Goal: Find specific page/section: Find specific page/section

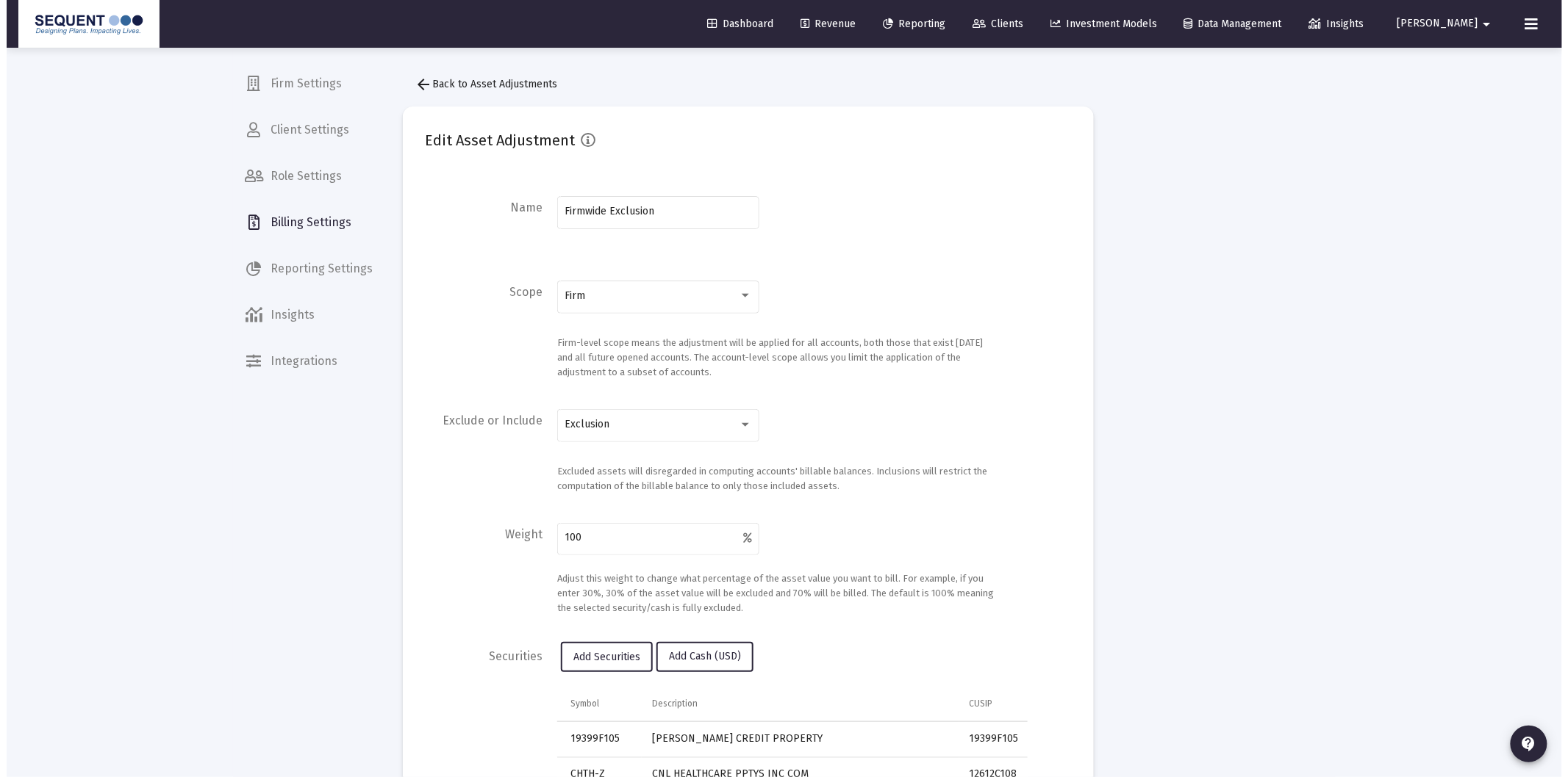
scroll to position [2619, 0]
click at [979, 26] on icon at bounding box center [972, 24] width 13 height 10
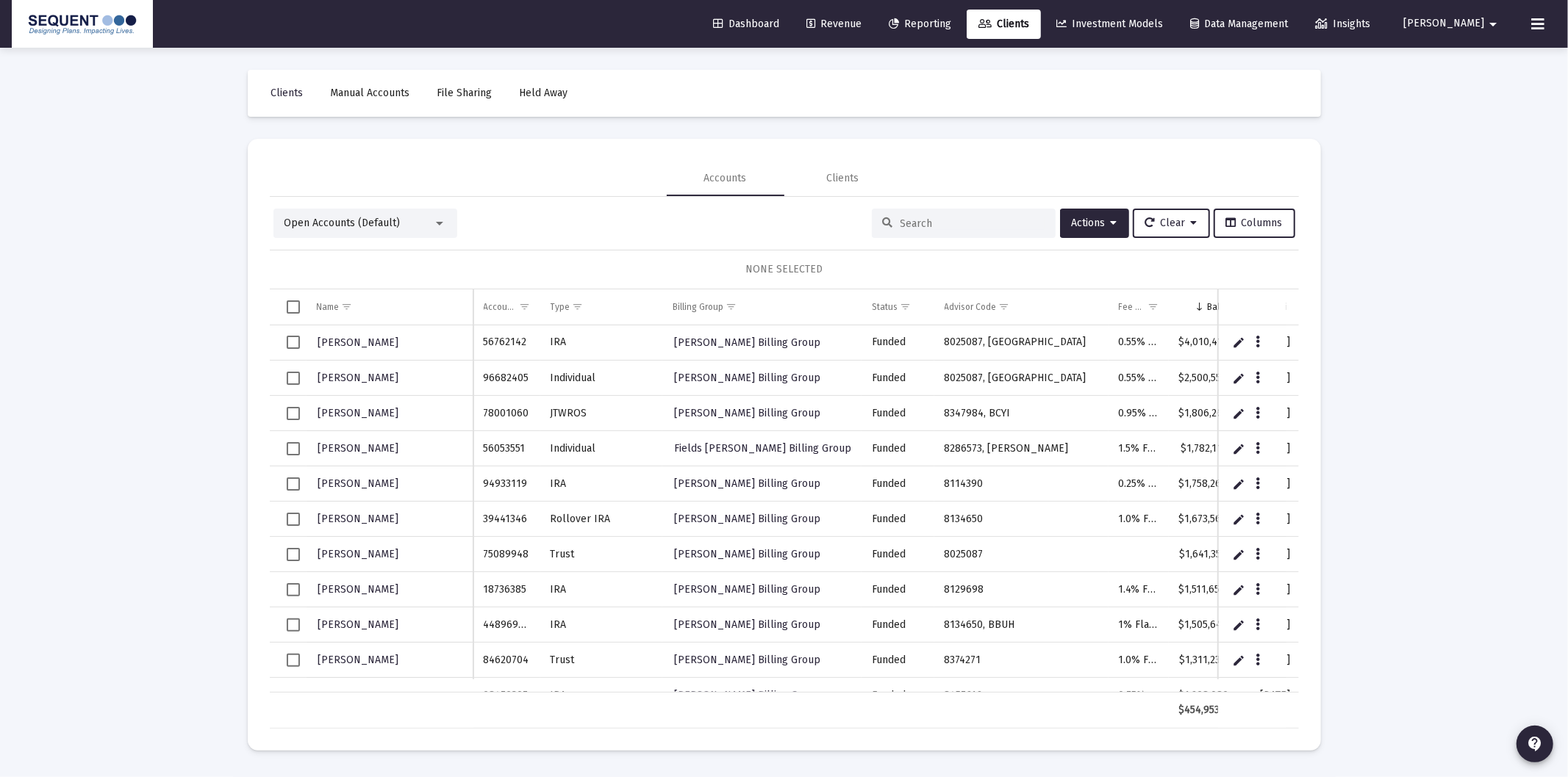
click at [943, 221] on input at bounding box center [972, 224] width 144 height 12
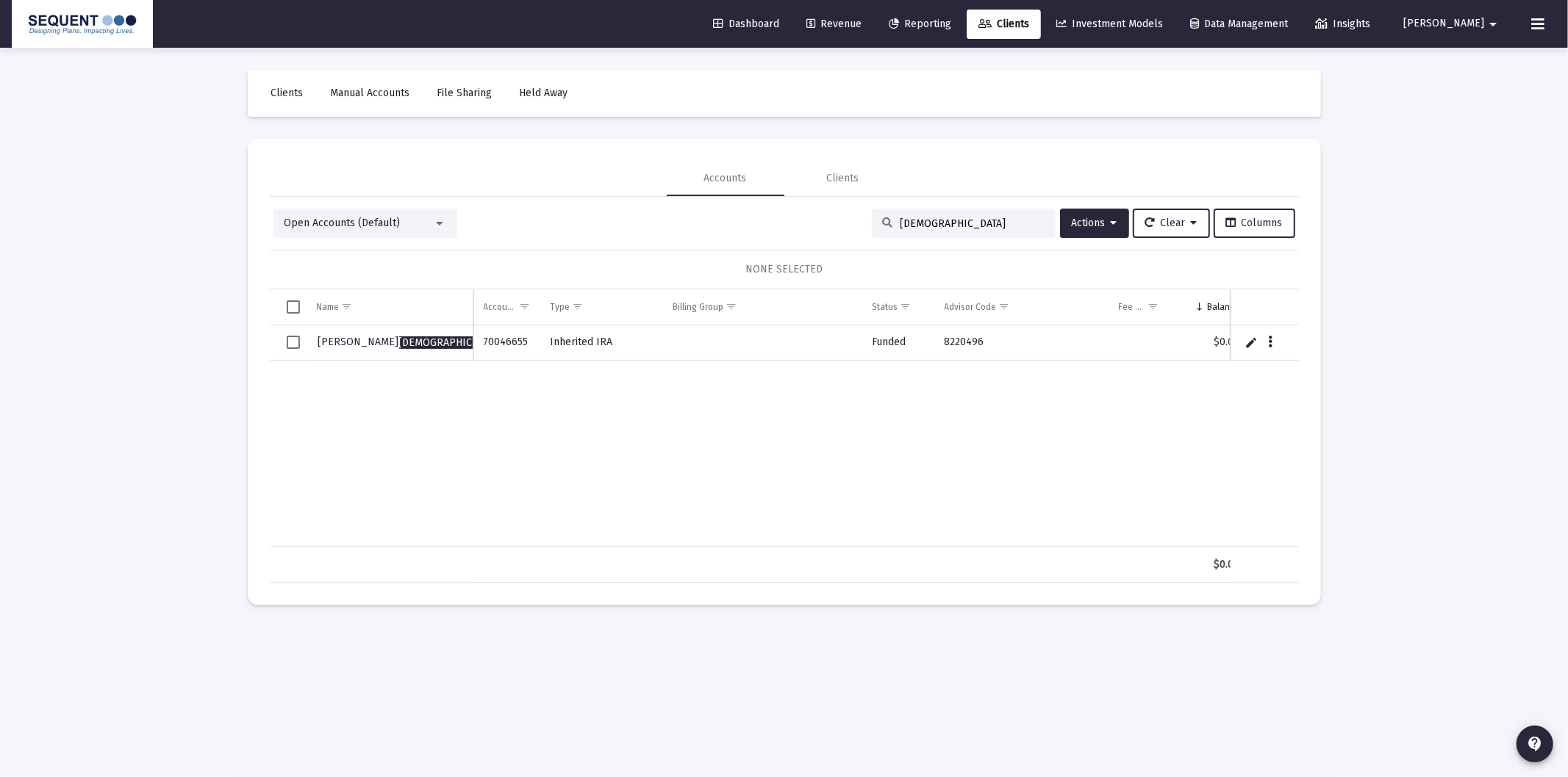
drag, startPoint x: 569, startPoint y: 533, endPoint x: 652, endPoint y: 540, distance: 83.3
click at [652, 540] on div "[PERSON_NAME] ishi 70046655 Inherited IRA Funded 8220496 $0.00 [DATE]" at bounding box center [784, 436] width 1029 height 222
drag, startPoint x: 1000, startPoint y: 226, endPoint x: 872, endPoint y: 216, distance: 128.4
click at [909, 214] on div "[DEMOGRAPHIC_DATA]" at bounding box center [964, 223] width 184 height 29
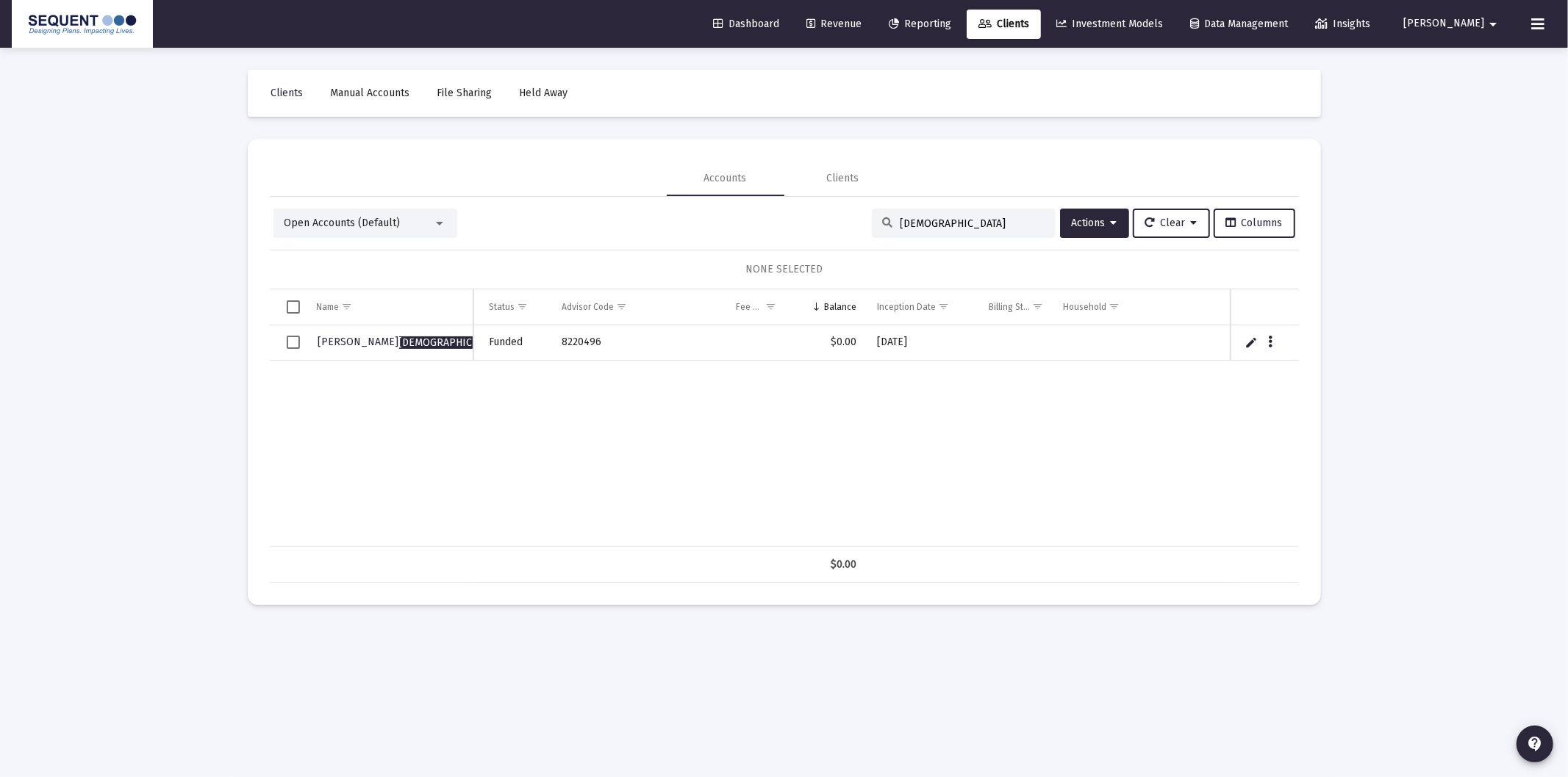
click at [932, 225] on input "[DEMOGRAPHIC_DATA]" at bounding box center [972, 224] width 144 height 12
click at [931, 225] on input "[DEMOGRAPHIC_DATA]" at bounding box center [972, 224] width 144 height 12
type input "[PERSON_NAME]"
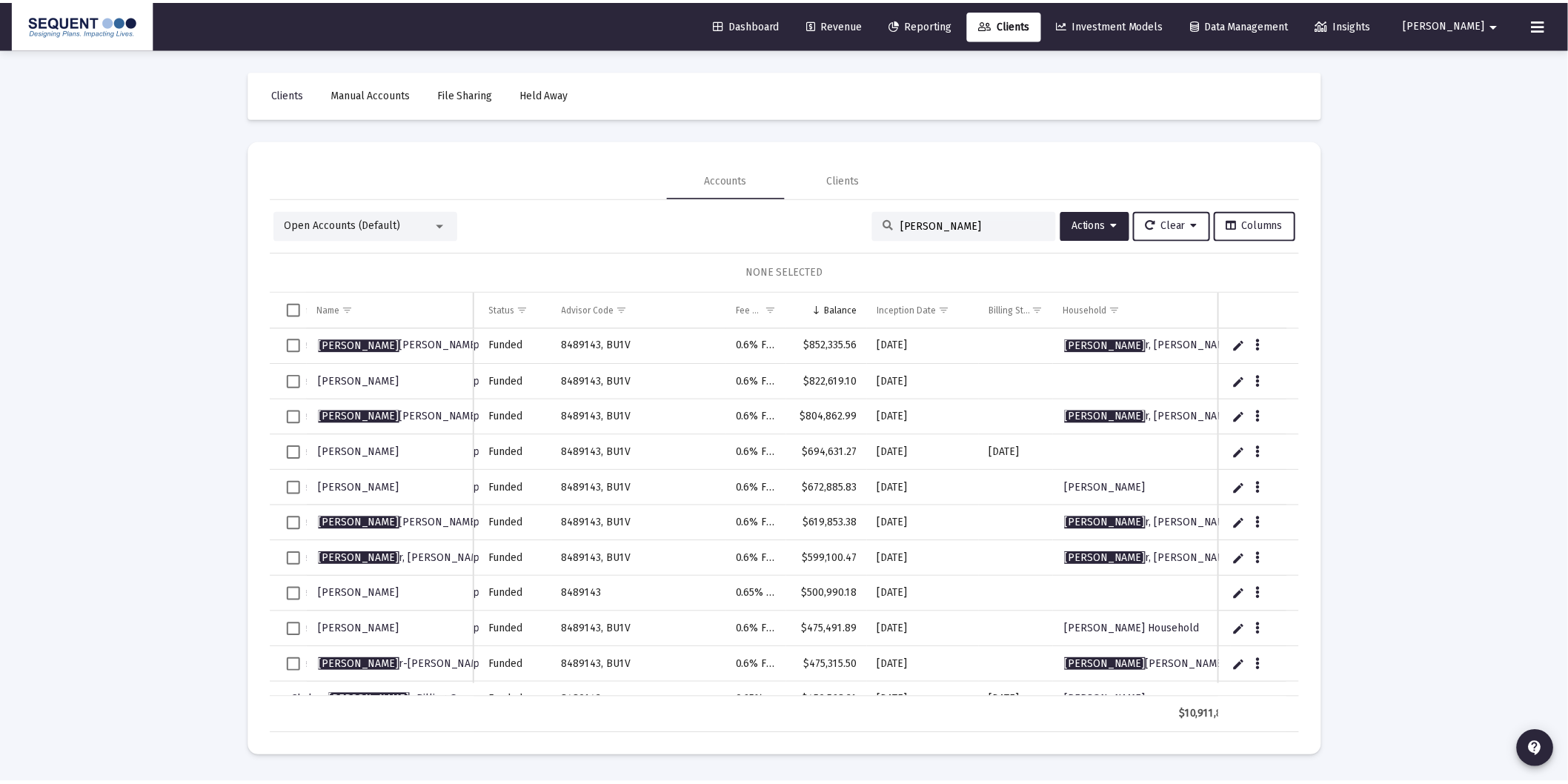
scroll to position [0, 387]
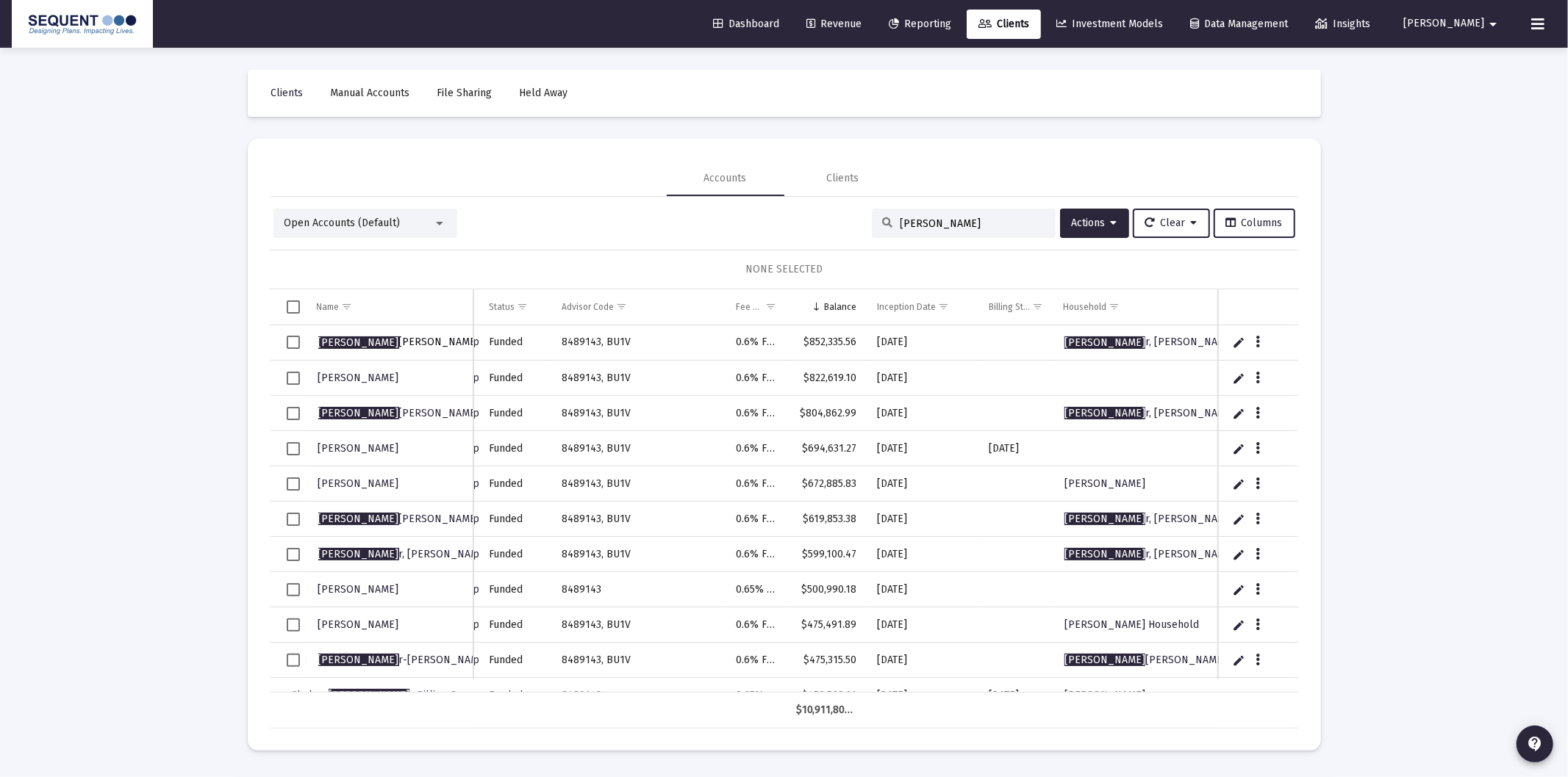
click at [368, 341] on span "[PERSON_NAME] r, [PERSON_NAME]" at bounding box center [399, 342] width 162 height 12
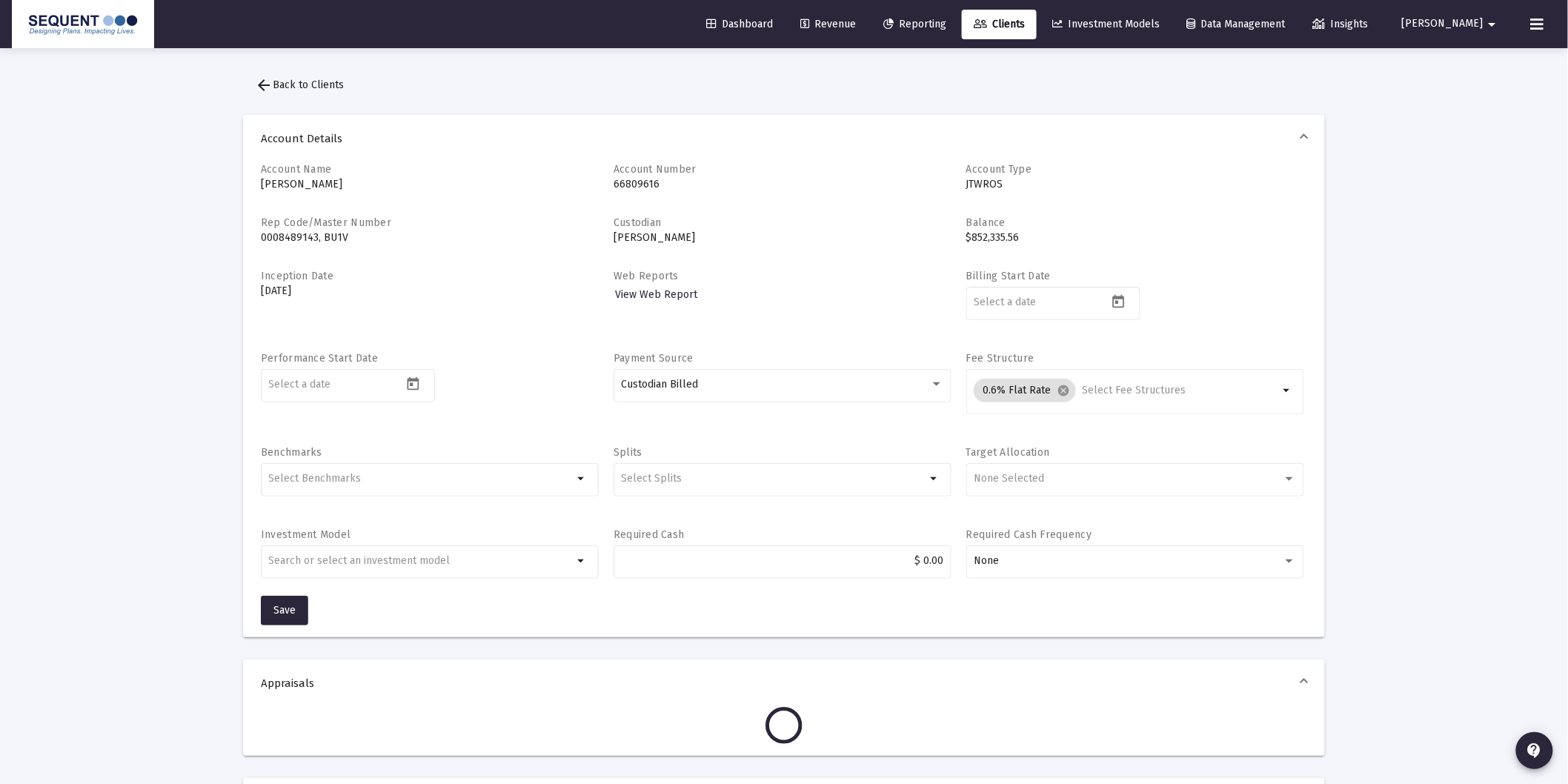
drag, startPoint x: 648, startPoint y: 185, endPoint x: 593, endPoint y: 192, distance: 55.4
click at [593, 192] on div "Account Name [PERSON_NAME] Account Number 66809616 Account Type JTWROS Rep Code…" at bounding box center [784, 379] width 1047 height 433
click at [569, 242] on p "0008489143, BU1V" at bounding box center [430, 238] width 338 height 15
click at [565, 296] on p "[DATE]" at bounding box center [430, 291] width 338 height 15
drag, startPoint x: 1405, startPoint y: 617, endPoint x: 1398, endPoint y: 613, distance: 8.1
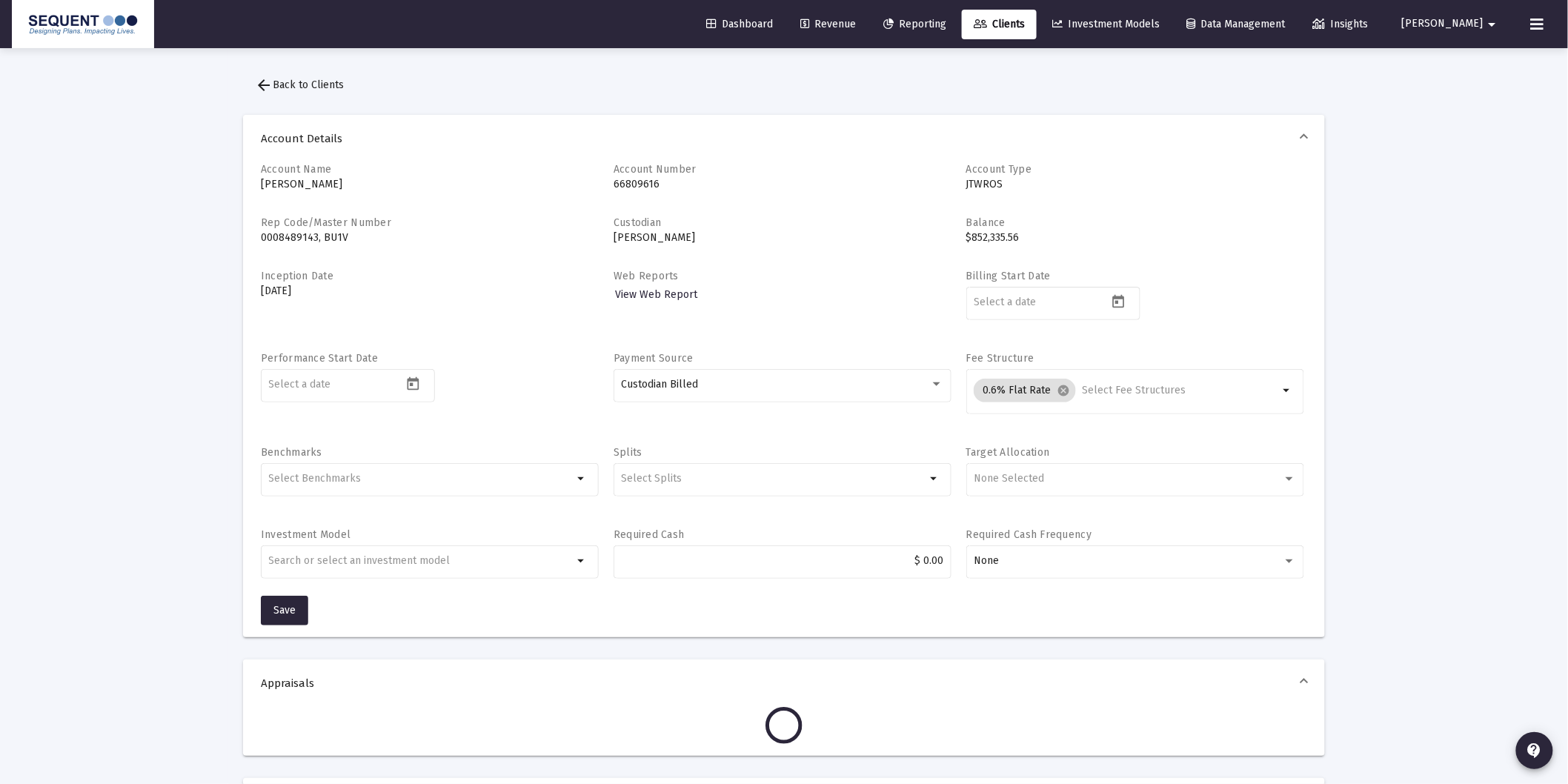
click at [1406, 616] on div "Loading... arrow_back Back to Clients Account Details Account Name [PERSON_NAME…" at bounding box center [784, 762] width 1568 height 1524
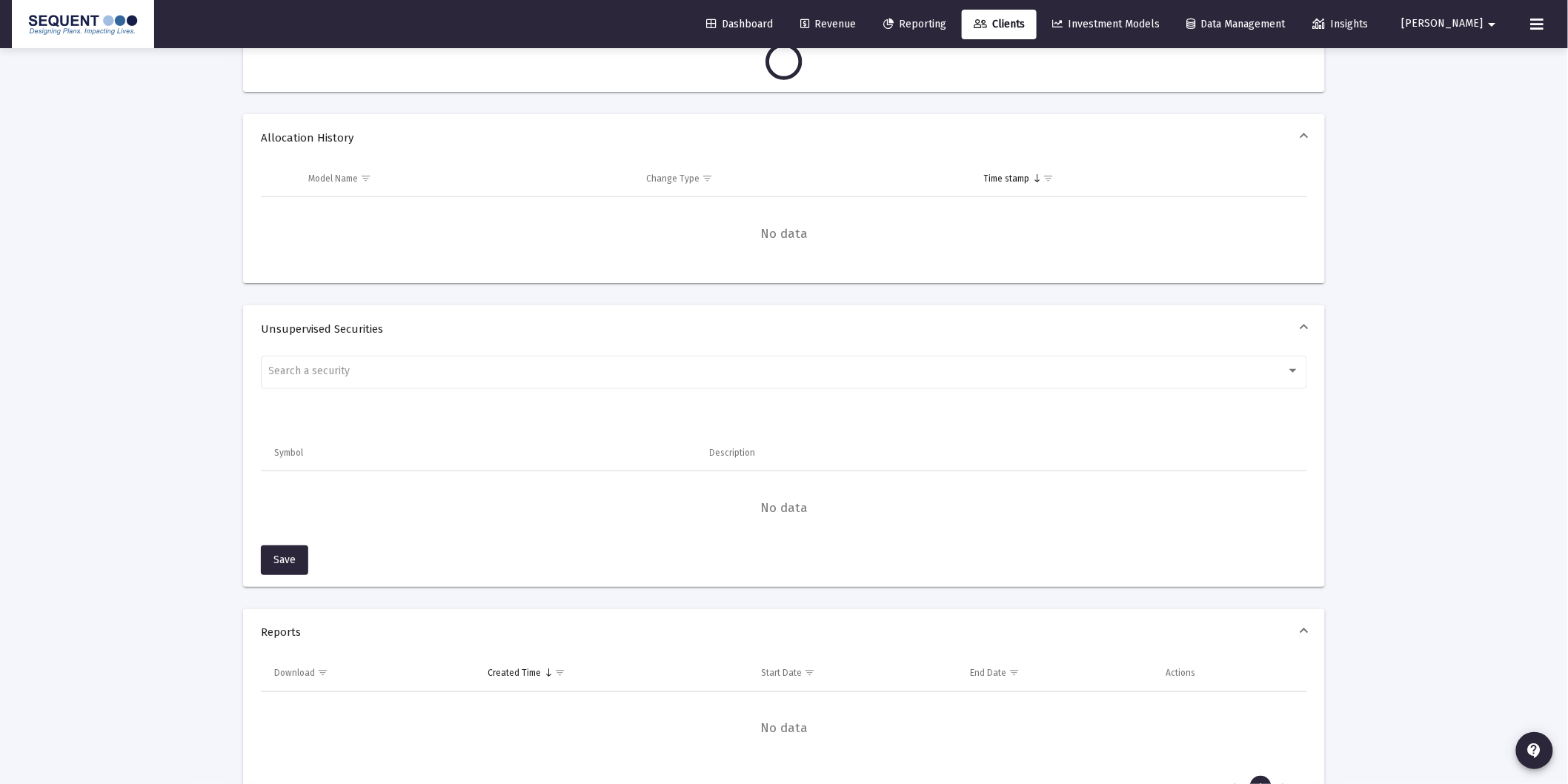
scroll to position [740, 0]
